Goal: Task Accomplishment & Management: Manage account settings

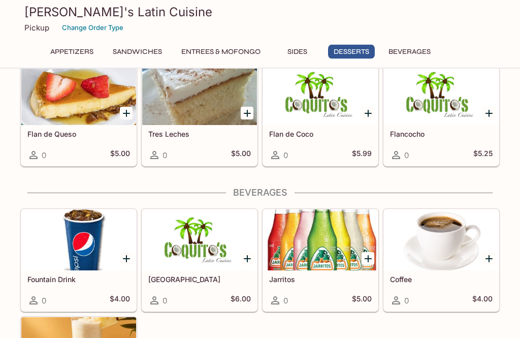
scroll to position [1212, 0]
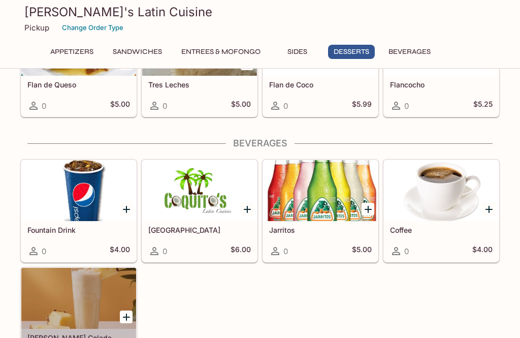
click at [68, 295] on div at bounding box center [78, 298] width 115 height 61
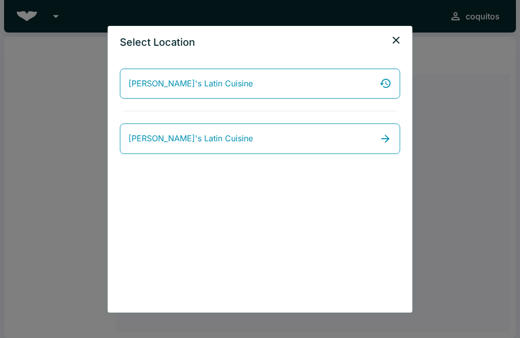
click at [379, 136] on link "[PERSON_NAME]'s Latin Cuisine" at bounding box center [260, 138] width 280 height 30
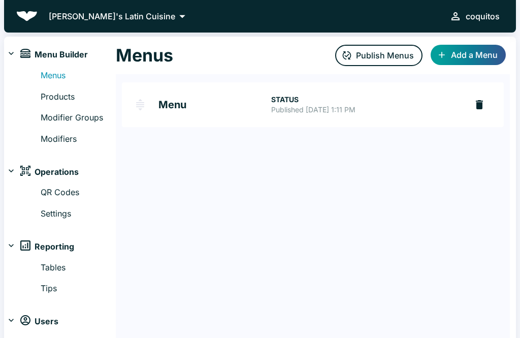
click at [41, 96] on link "Products" at bounding box center [78, 96] width 75 height 13
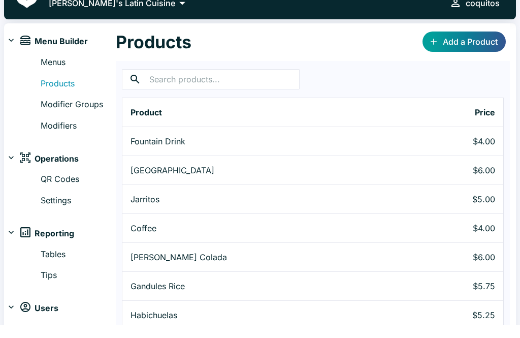
scroll to position [13, 0]
click at [168, 197] on p "Jarritos" at bounding box center [259, 199] width 257 height 12
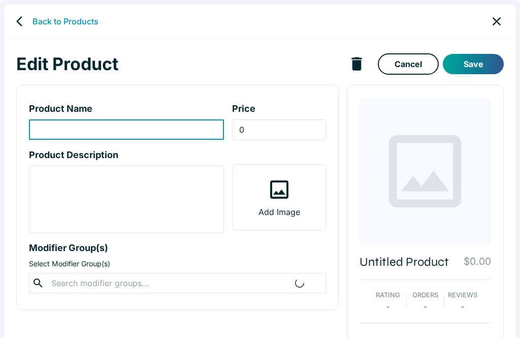
type input "Jarritos"
type input "5"
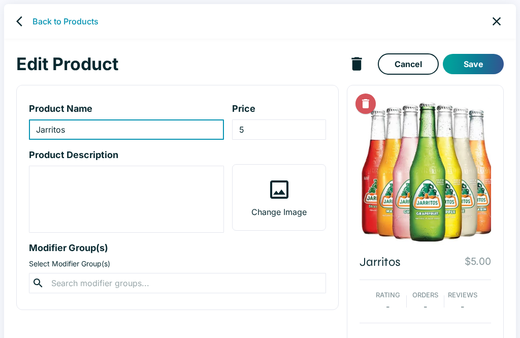
scroll to position [18, 0]
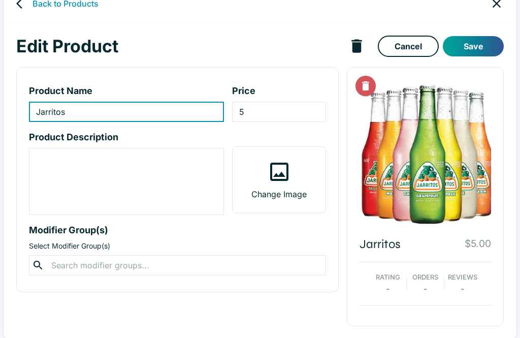
click at [457, 266] on div "Rating - Orders - Reviews -" at bounding box center [426, 284] width 132 height 44
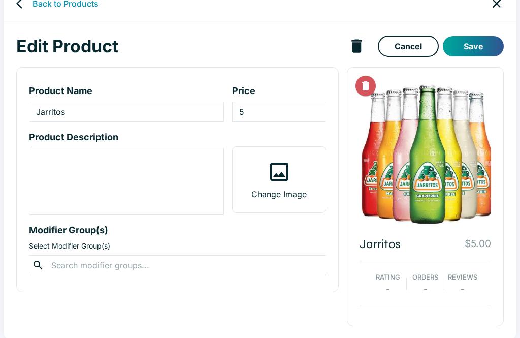
click at [424, 276] on p "Orders" at bounding box center [425, 277] width 26 height 10
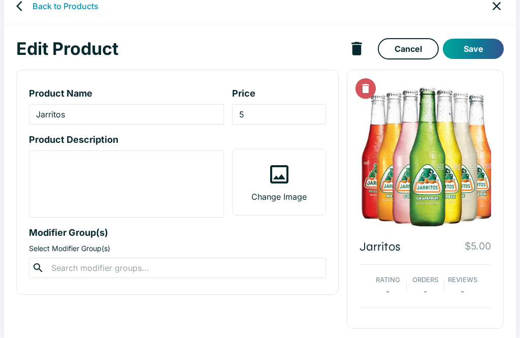
click at [417, 283] on p "Orders" at bounding box center [425, 280] width 26 height 10
click at [52, 265] on input "text" at bounding box center [177, 268] width 258 height 14
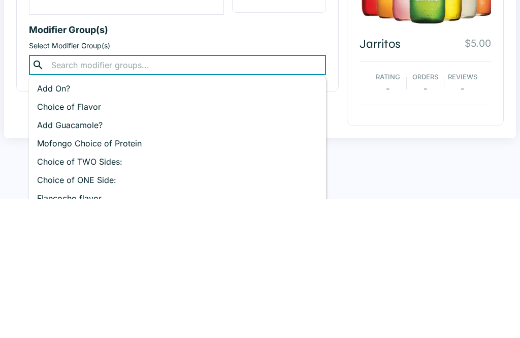
scroll to position [81, 0]
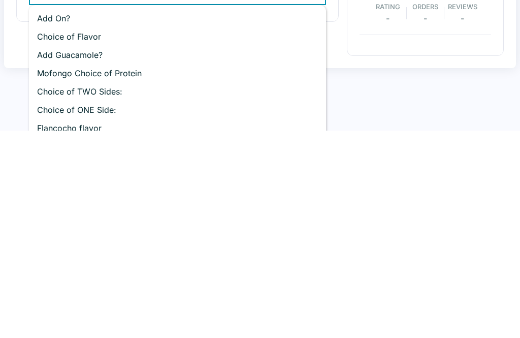
click at [51, 238] on p "Choice of Flavor" at bounding box center [177, 244] width 281 height 12
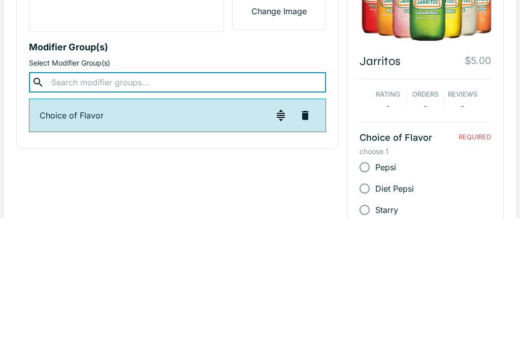
type input "w"
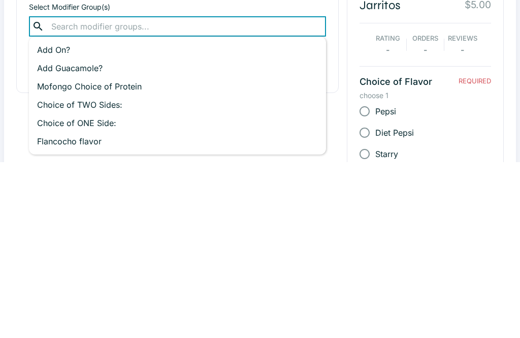
click at [9, 62] on div "Product Name Jarritos ​ Price 5 ​ Product Description x ​ Change Image Modifier…" at bounding box center [173, 217] width 331 height 442
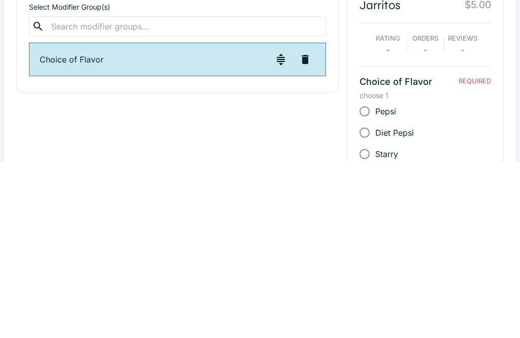
scroll to position [193, 0]
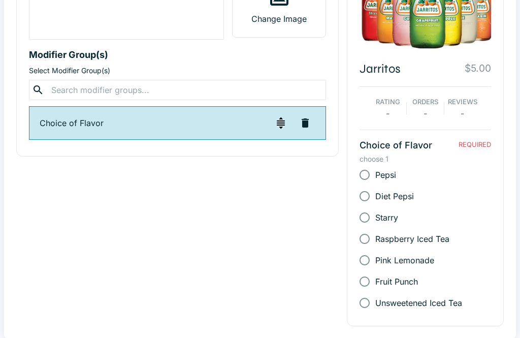
click at [277, 124] on img "button" at bounding box center [281, 123] width 12 height 12
click at [343, 198] on div "Jarritos $5.00 Rating - Orders - Reviews - Choice of Flavor REQUIRED choose 1 P…" at bounding box center [421, 105] width 165 height 442
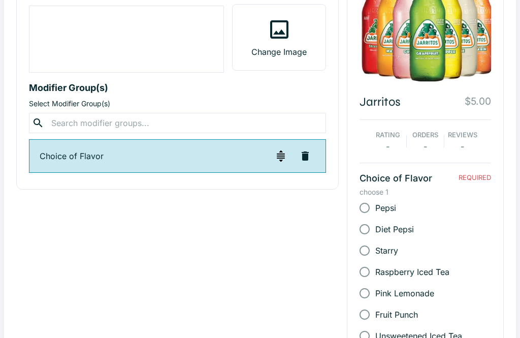
scroll to position [160, 0]
click at [286, 158] on img "button" at bounding box center [281, 155] width 12 height 12
click at [275, 156] on img "button" at bounding box center [281, 155] width 12 height 12
click at [60, 157] on p "Choice of Flavor" at bounding box center [155, 155] width 231 height 12
click at [284, 153] on img "button" at bounding box center [281, 155] width 12 height 12
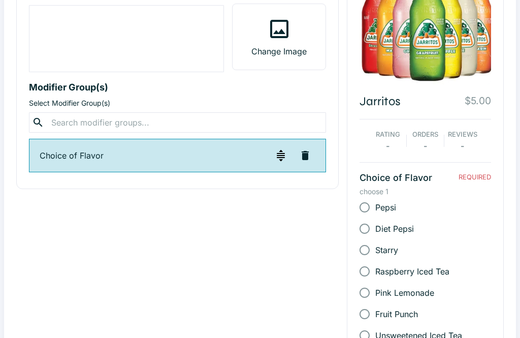
click at [286, 151] on img "button" at bounding box center [281, 155] width 12 height 12
click at [285, 152] on img "button" at bounding box center [281, 155] width 12 height 12
click at [314, 157] on button "button" at bounding box center [305, 155] width 20 height 20
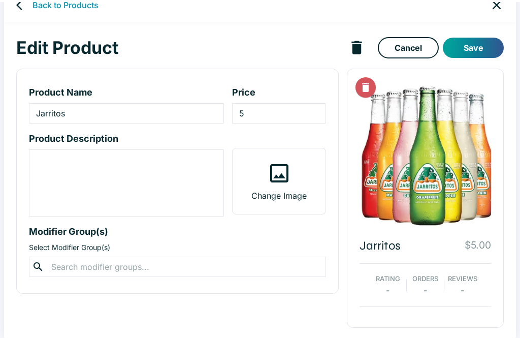
scroll to position [18, 0]
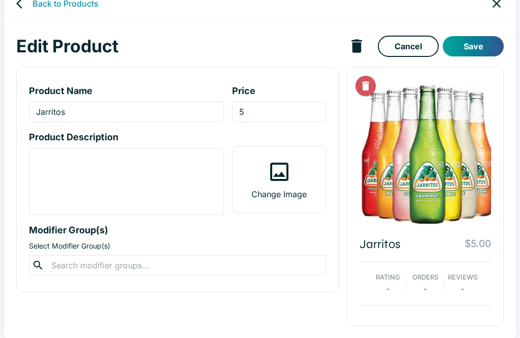
click at [105, 263] on input "text" at bounding box center [177, 265] width 258 height 14
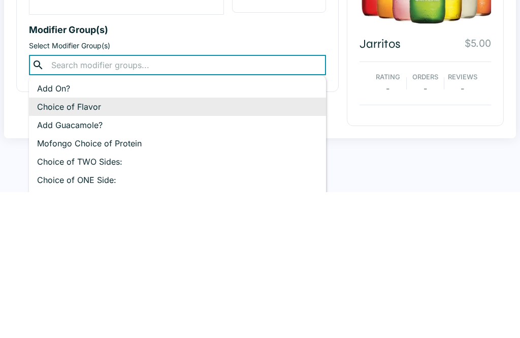
scroll to position [91, 0]
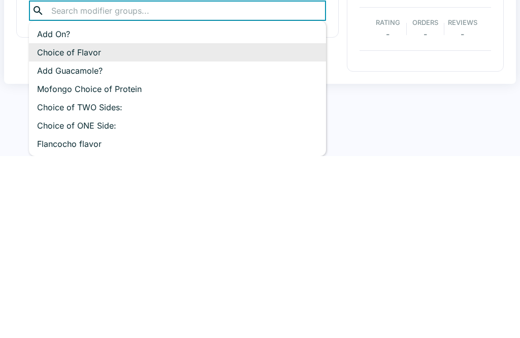
click at [7, 129] on div "Edit Product Cancel Save Product Name Jarritos ​ Price 5 ​ Product Description …" at bounding box center [260, 106] width 512 height 317
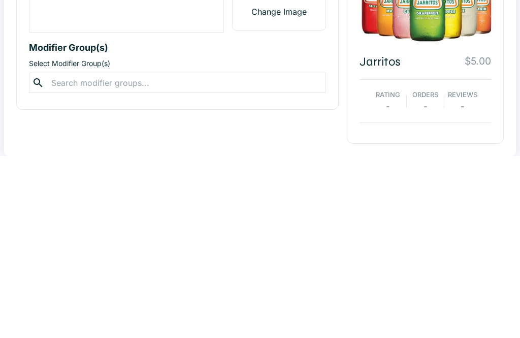
scroll to position [18, 0]
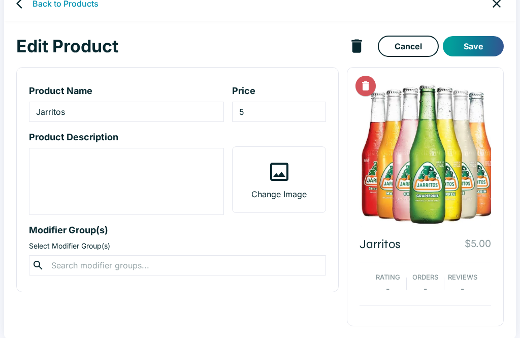
click at [22, 5] on icon "back" at bounding box center [22, 3] width 12 height 12
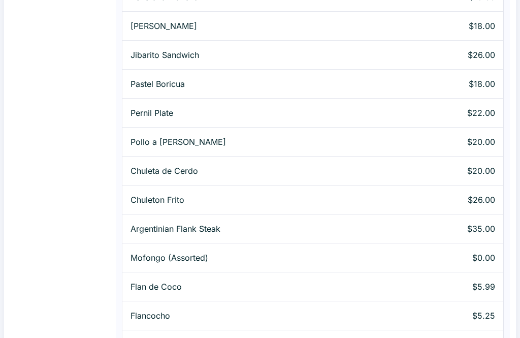
scroll to position [882, 0]
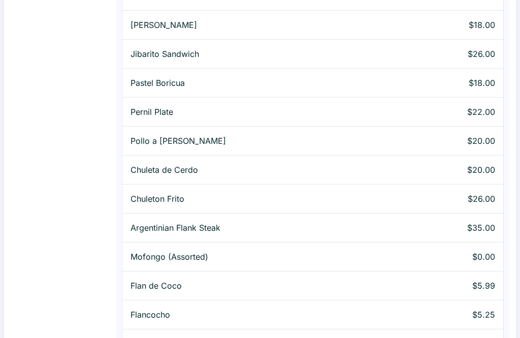
click at [204, 253] on p "Mofongo (Assorted)" at bounding box center [259, 256] width 257 height 12
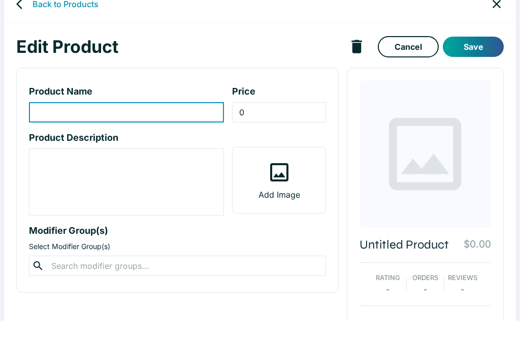
type input "Mofongo (Assorted)"
type textarea "Fried plantains macerated w/ bacon and garlic, with your choice of protein. Ima…"
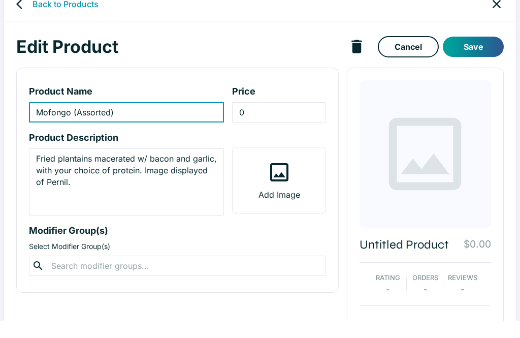
scroll to position [18, 0]
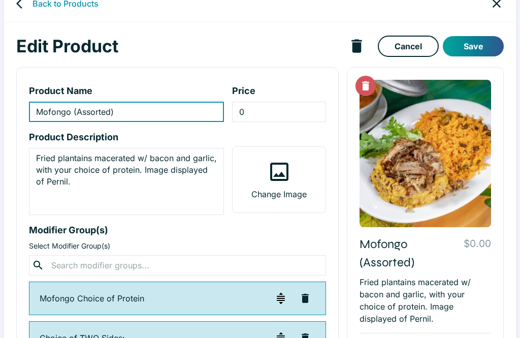
click at [200, 117] on input "Mofongo (Assorted)" at bounding box center [126, 112] width 195 height 20
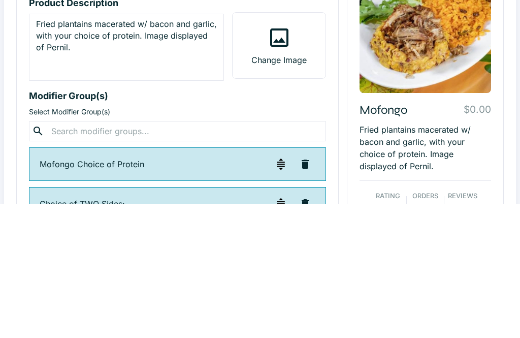
type input "Mofongo"
click at [228, 223] on p "Modifier Group(s)" at bounding box center [177, 230] width 297 height 14
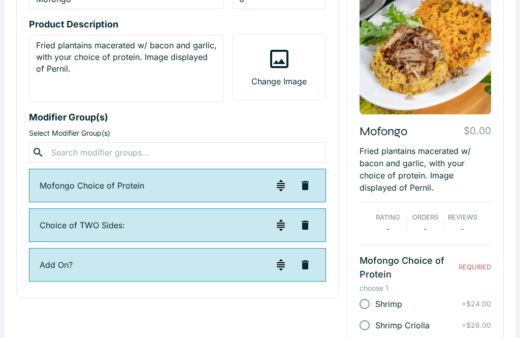
scroll to position [131, 0]
click at [64, 186] on p "Mofongo Choice of Protein" at bounding box center [155, 185] width 231 height 12
click at [69, 193] on div "Mofongo Choice of Protein" at bounding box center [177, 186] width 297 height 34
click at [73, 188] on p "Mofongo Choice of Protein" at bounding box center [155, 185] width 231 height 12
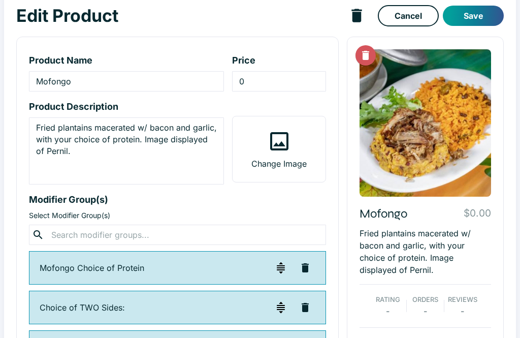
scroll to position [47, 0]
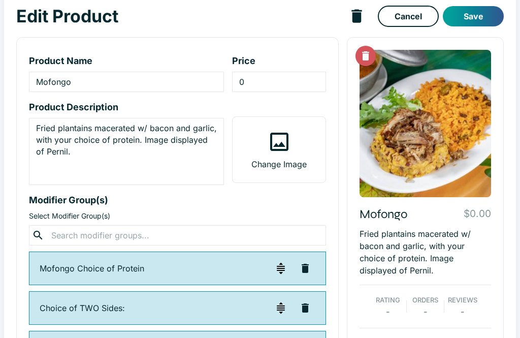
click at [134, 161] on textarea "Fried plantains macerated w/ bacon and garlic, with your choice of protein. Ima…" at bounding box center [126, 152] width 181 height 58
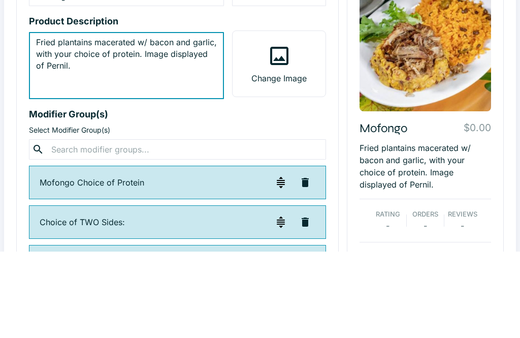
click at [171, 123] on textarea "Fried plantains macerated w/ bacon and garlic, with your choice of protein. Ima…" at bounding box center [126, 152] width 181 height 58
click at [128, 123] on textarea "Fried plantains macerated w/ bacon and garlic, with your choice of protein. Ima…" at bounding box center [126, 152] width 181 height 58
type textarea "Fried plantains macerated w/ bacon and garlic, with your choice of protein. Ima…"
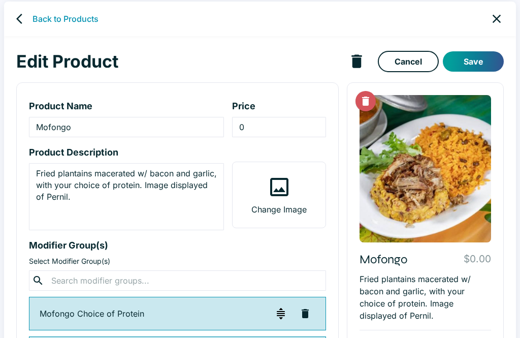
scroll to position [0, 0]
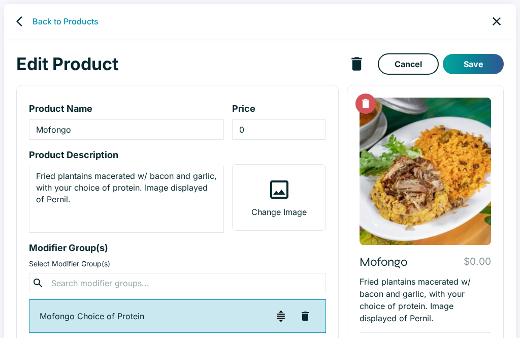
click at [18, 15] on icon "back" at bounding box center [22, 21] width 12 height 12
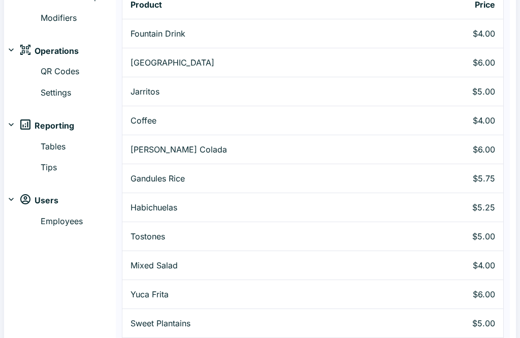
scroll to position [121, 0]
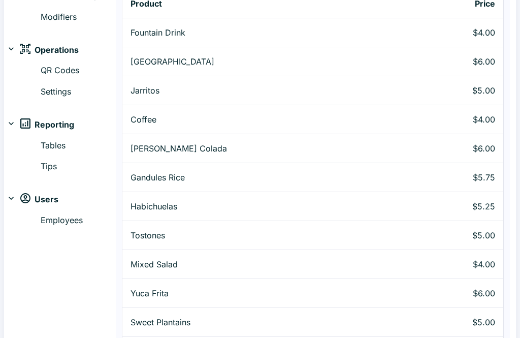
click at [478, 181] on p "$5.75" at bounding box center [449, 178] width 91 height 12
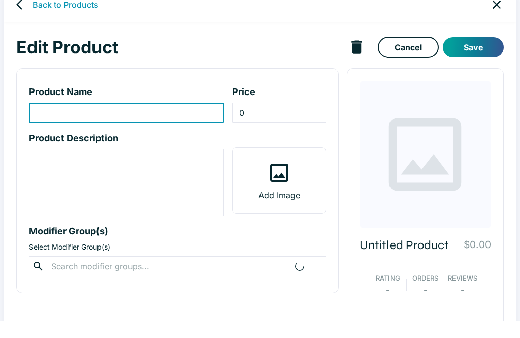
type input "Gandules Rice"
type input "5.75"
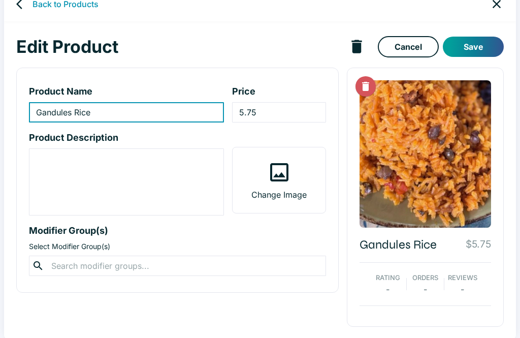
click at [143, 169] on textarea "product-description-input" at bounding box center [126, 182] width 181 height 58
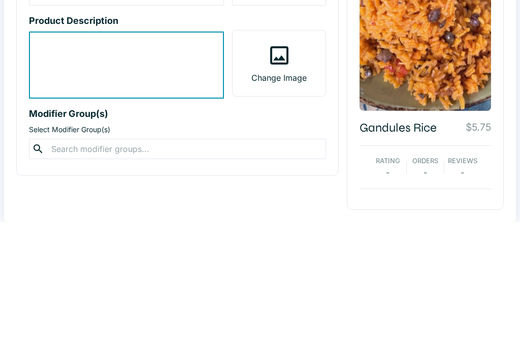
click at [513, 80] on div "Edit Product Cancel Save Product Name Gandules Rice ​ Price 5.75 ​ Product Desc…" at bounding box center [260, 179] width 512 height 317
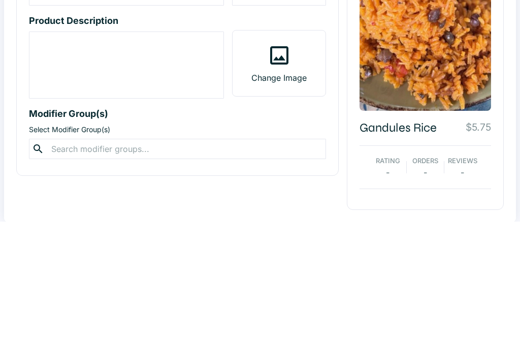
scroll to position [18, 0]
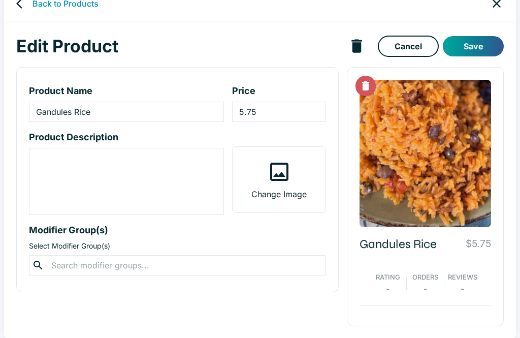
click at [16, 5] on icon "back" at bounding box center [22, 3] width 12 height 12
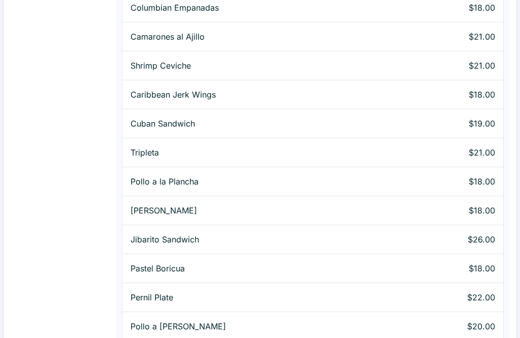
scroll to position [882, 0]
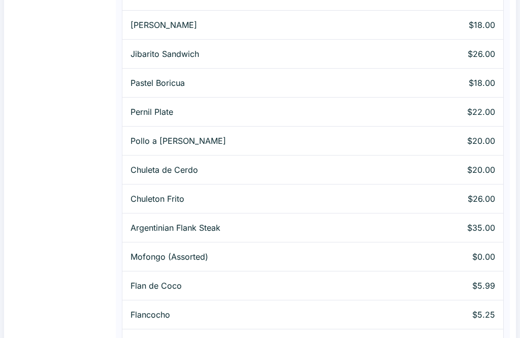
click at [188, 263] on td "Mofongo (Assorted)" at bounding box center [259, 256] width 274 height 29
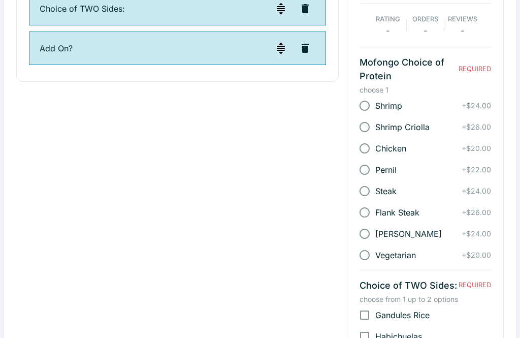
scroll to position [357, 0]
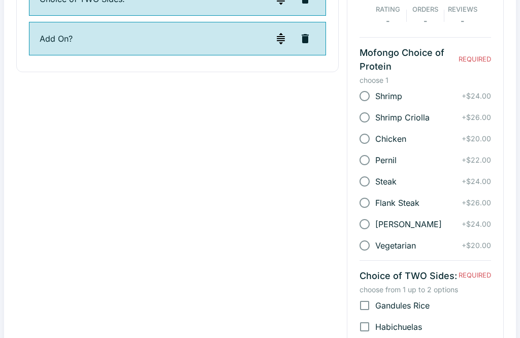
click at [434, 247] on div "Vegetarian + $20.00" at bounding box center [426, 245] width 132 height 21
click at [374, 245] on input "Vegetarian" at bounding box center [364, 245] width 21 height 21
radio input "true"
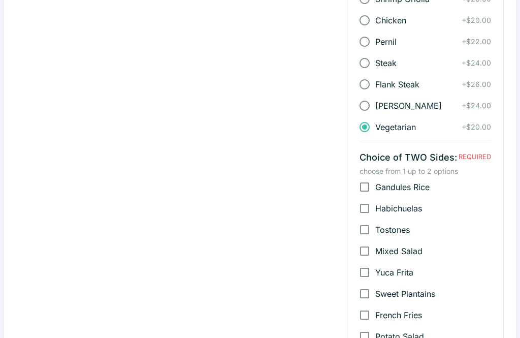
click at [368, 133] on input "Vegetarian" at bounding box center [364, 127] width 21 height 21
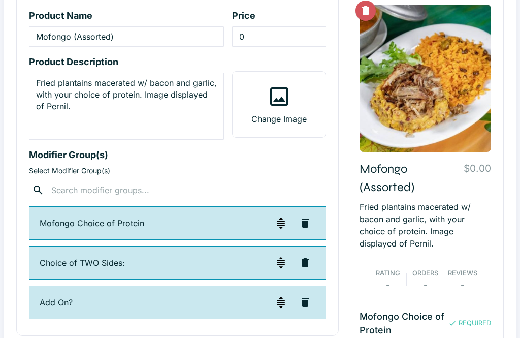
scroll to position [0, 0]
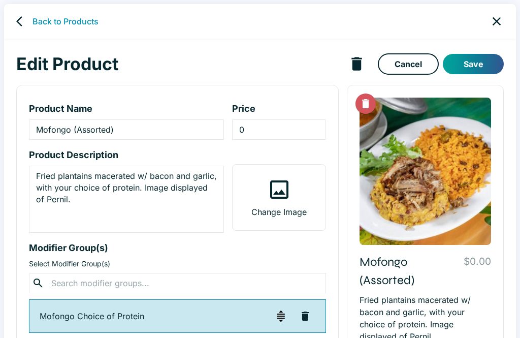
click at [174, 137] on input "Mofongo (Assorted)" at bounding box center [126, 129] width 195 height 20
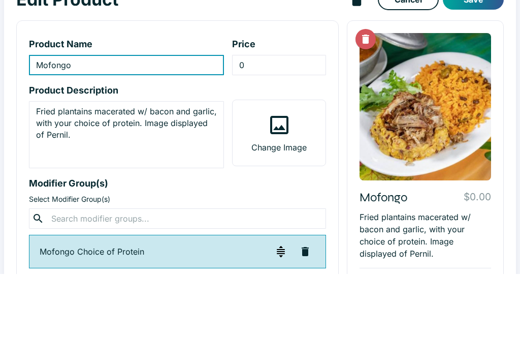
type input "Mofongo"
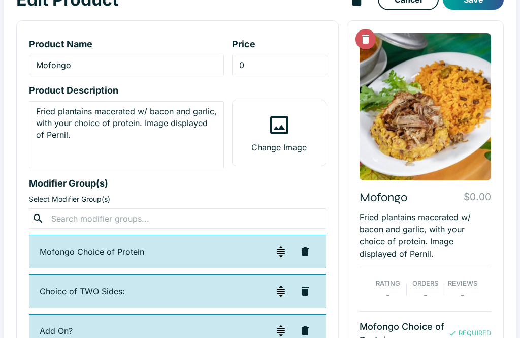
click at [487, 0] on button "Save" at bounding box center [473, 0] width 61 height 20
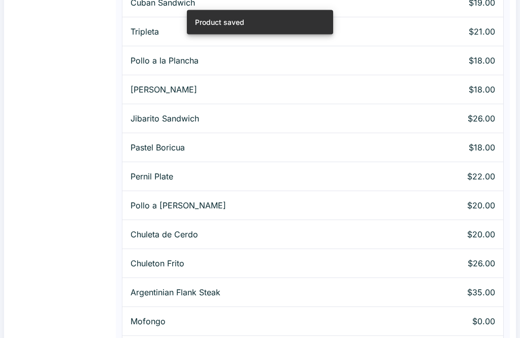
scroll to position [882, 0]
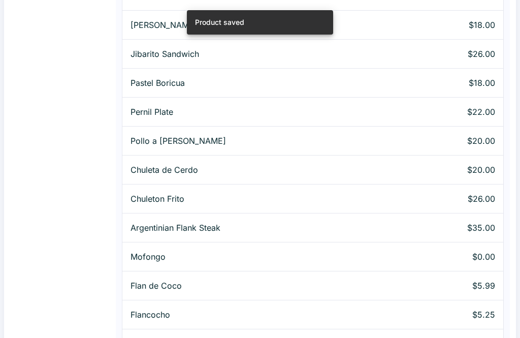
click at [220, 254] on p "Mofongo" at bounding box center [259, 256] width 257 height 12
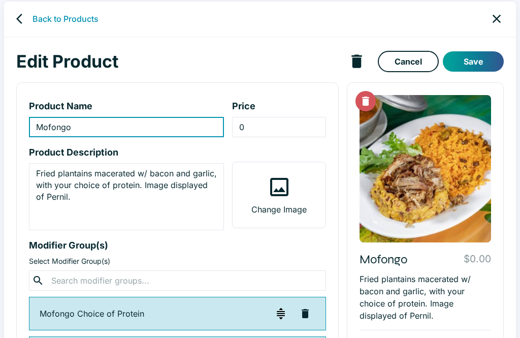
scroll to position [3, 0]
click at [18, 16] on icon "back" at bounding box center [22, 19] width 12 height 12
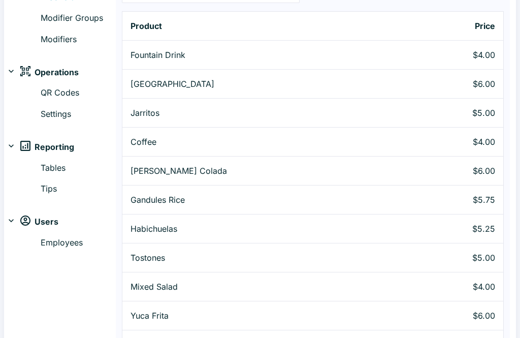
scroll to position [97, 0]
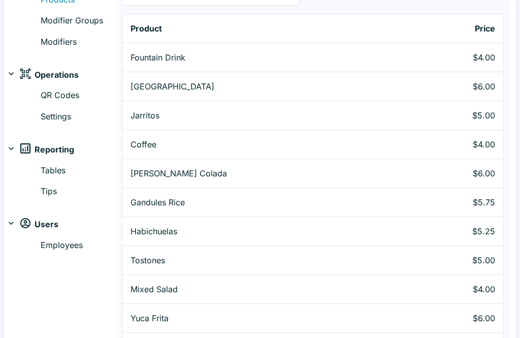
click at [285, 151] on td "Coffee" at bounding box center [259, 144] width 274 height 29
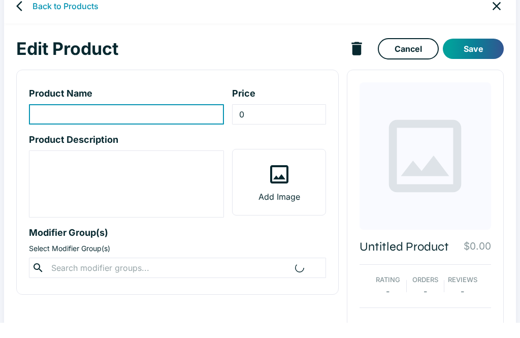
type input "Coffee"
type input "4"
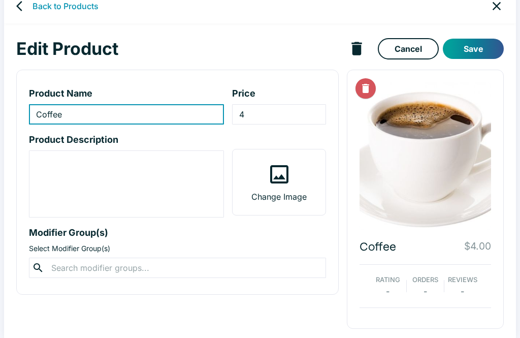
click at [437, 268] on div "Rating - Orders - Reviews -" at bounding box center [426, 287] width 132 height 44
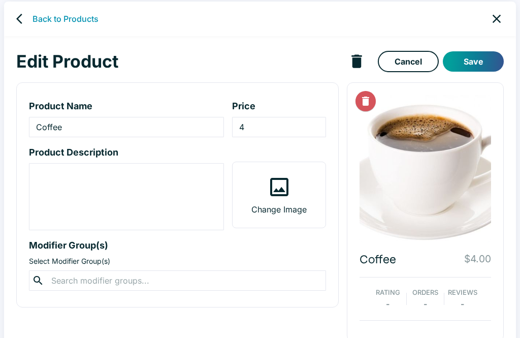
scroll to position [2, 0]
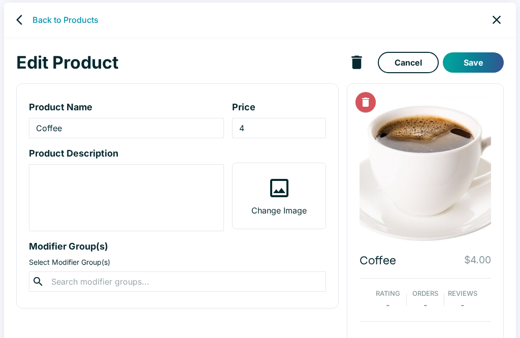
click at [19, 19] on icon "back" at bounding box center [19, 20] width 6 height 10
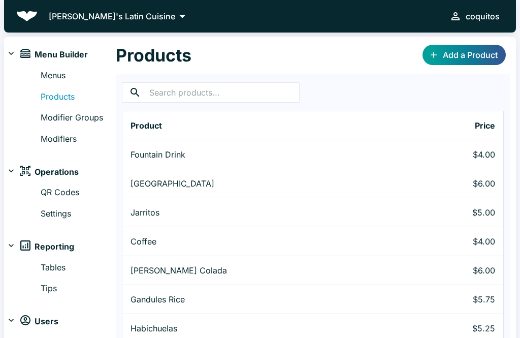
click at [52, 75] on link "Menus" at bounding box center [78, 75] width 75 height 13
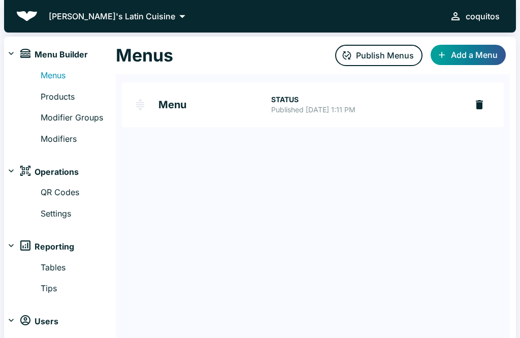
click at [86, 19] on p "[PERSON_NAME]'s Latin Cuisine" at bounding box center [112, 16] width 126 height 12
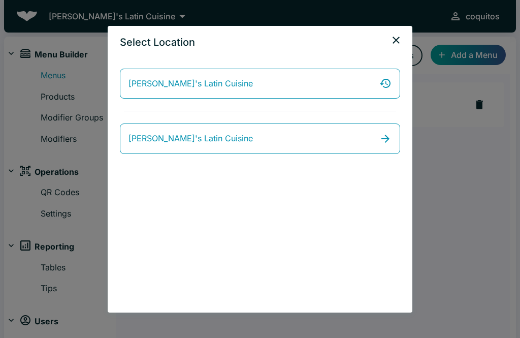
click at [68, 5] on div "Select Location Coquito's Latin Cuisine Coquito's Latin Cuisine" at bounding box center [260, 169] width 520 height 338
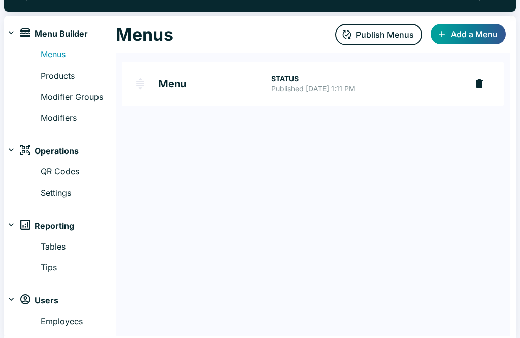
scroll to position [22, 0]
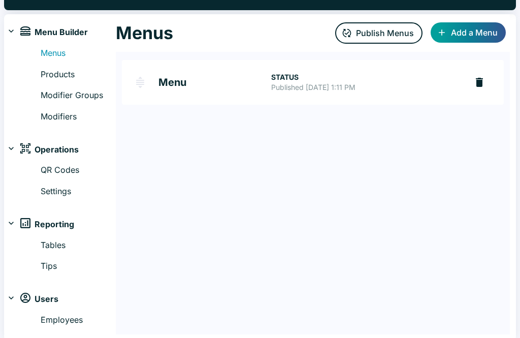
click at [51, 76] on link "Products" at bounding box center [78, 74] width 75 height 13
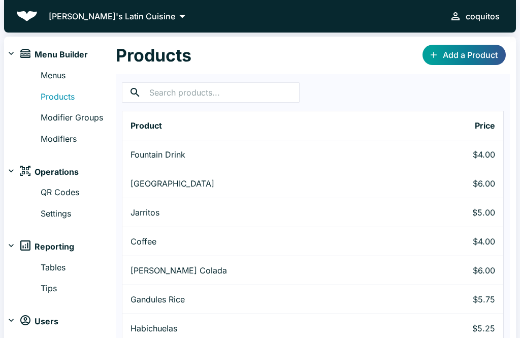
click at [54, 115] on link "Modifier Groups" at bounding box center [78, 117] width 75 height 13
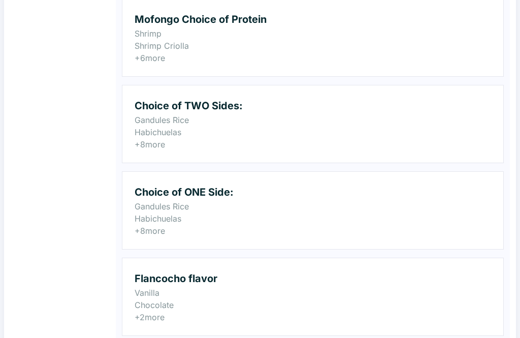
scroll to position [356, 0]
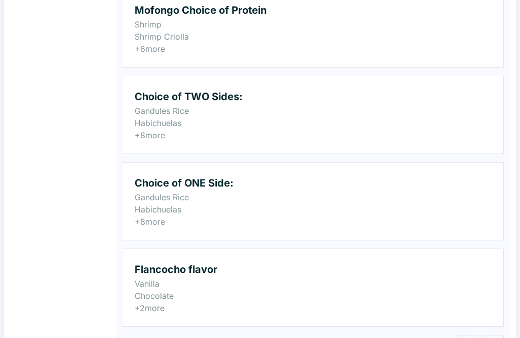
click at [445, 290] on p "Chocolate" at bounding box center [313, 295] width 357 height 12
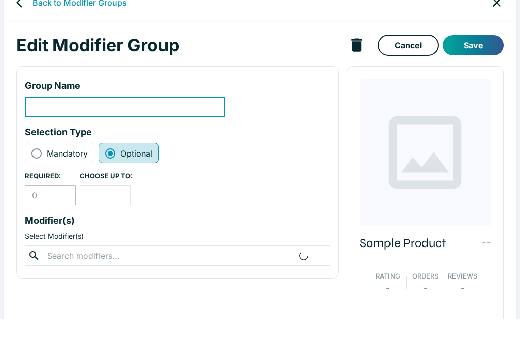
type input "Flancocho flavor"
radio input "true"
radio input "false"
type input "1"
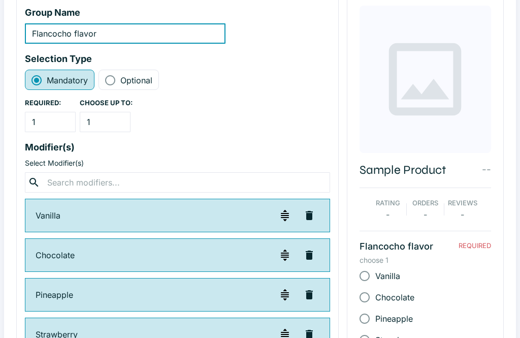
scroll to position [98, 0]
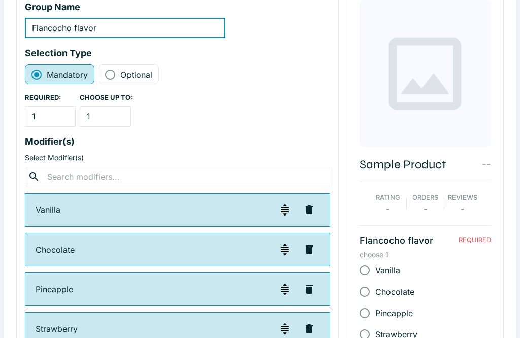
click at [129, 75] on span "Optional" at bounding box center [136, 75] width 32 height 12
click at [116, 75] on input "Optional" at bounding box center [110, 75] width 12 height 12
radio input "true"
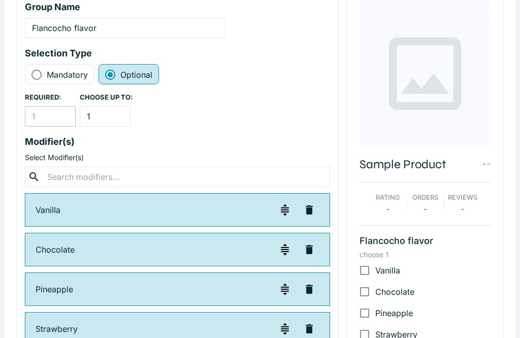
radio input "false"
type input "0"
click at [43, 71] on label "Mandatory" at bounding box center [58, 75] width 57 height 12
click at [43, 71] on input "Mandatory" at bounding box center [36, 75] width 12 height 12
radio input "true"
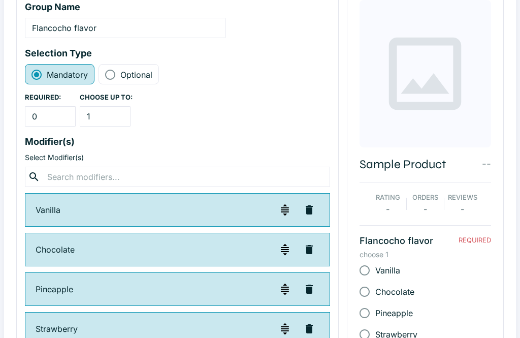
radio input "false"
type input "1"
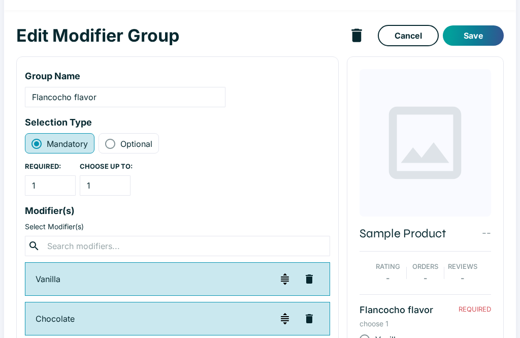
scroll to position [0, 0]
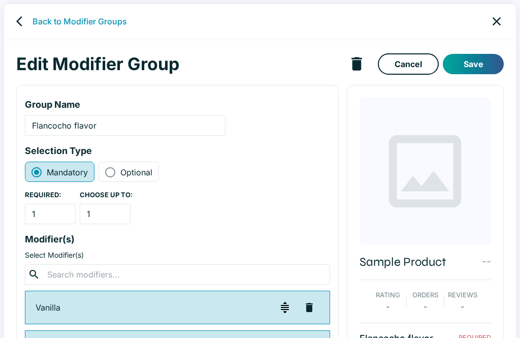
click at [26, 19] on icon "back" at bounding box center [22, 21] width 12 height 12
